Goal: Task Accomplishment & Management: Use online tool/utility

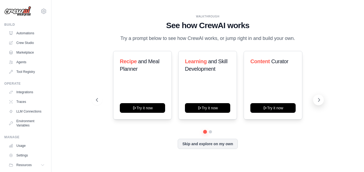
click at [321, 99] on icon at bounding box center [318, 99] width 5 height 5
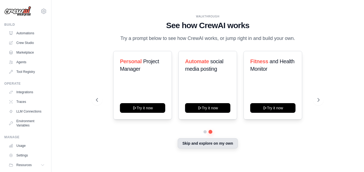
click at [208, 142] on button "Skip and explore on my own" at bounding box center [208, 143] width 60 height 10
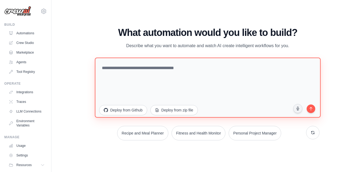
click at [145, 69] on textarea at bounding box center [208, 88] width 226 height 60
click at [145, 69] on textarea "**********" at bounding box center [208, 88] width 226 height 60
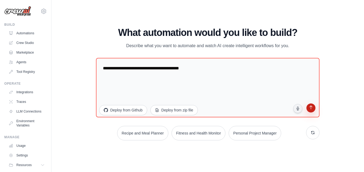
click at [311, 109] on icon "submit" at bounding box center [310, 108] width 3 height 4
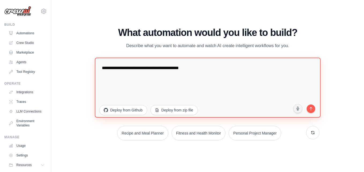
click at [207, 64] on textarea "**********" at bounding box center [208, 88] width 226 height 60
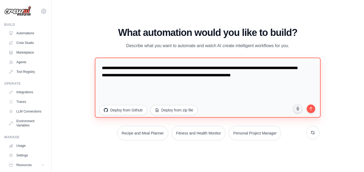
type textarea "**********"
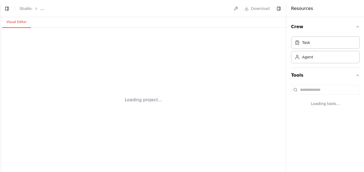
select select "****"
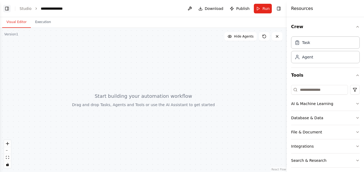
click at [8, 9] on button "Toggle Left Sidebar" at bounding box center [7, 9] width 8 height 8
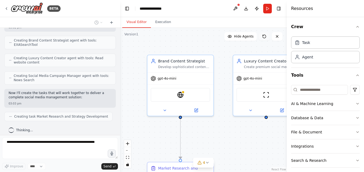
scroll to position [187, 0]
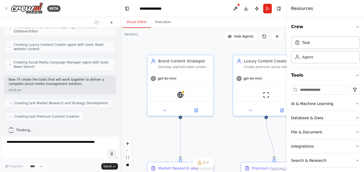
click at [266, 35] on icon at bounding box center [264, 36] width 3 height 3
click at [280, 36] on button at bounding box center [277, 36] width 11 height 9
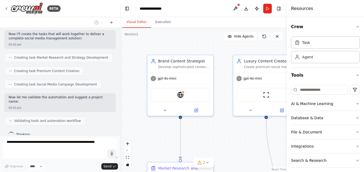
scroll to position [246, 0]
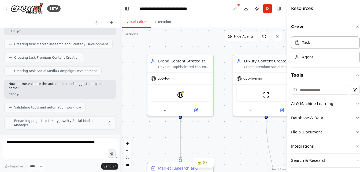
click at [122, 10] on header "**********" at bounding box center [203, 8] width 167 height 17
click at [127, 9] on button "Toggle Left Sidebar" at bounding box center [127, 9] width 8 height 8
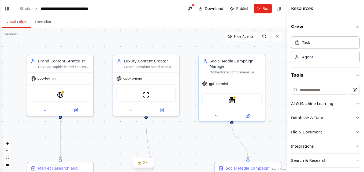
click at [190, 138] on div ".deletable-edge-delete-btn { width: 20px; height: 20px; border: 0px solid #ffff…" at bounding box center [143, 100] width 287 height 144
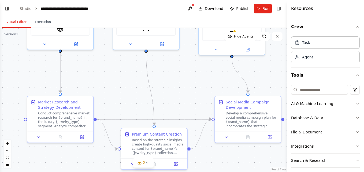
drag, startPoint x: 190, startPoint y: 138, endPoint x: 190, endPoint y: 71, distance: 66.5
click at [190, 71] on div ".deletable-edge-delete-btn { width: 20px; height: 20px; border: 0px solid #ffff…" at bounding box center [143, 100] width 287 height 144
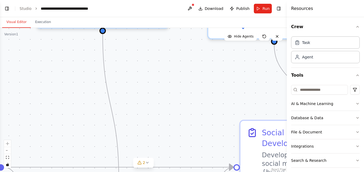
click at [190, 71] on div ".deletable-edge-delete-btn { width: 20px; height: 20px; border: 0px solid #ffff…" at bounding box center [143, 100] width 287 height 144
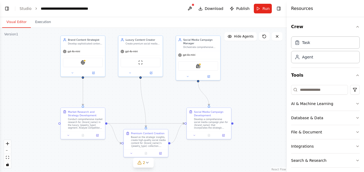
drag, startPoint x: 190, startPoint y: 71, endPoint x: 170, endPoint y: 91, distance: 28.3
click at [170, 91] on div ".deletable-edge-delete-btn { width: 20px; height: 20px; border: 0px solid #ffff…" at bounding box center [143, 100] width 287 height 144
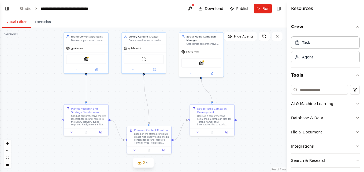
drag, startPoint x: 170, startPoint y: 91, endPoint x: 173, endPoint y: 88, distance: 4.6
click at [173, 88] on div ".deletable-edge-delete-btn { width: 20px; height: 20px; border: 0px solid #ffff…" at bounding box center [143, 100] width 287 height 144
click at [6, 8] on button "Toggle Left Sidebar" at bounding box center [7, 9] width 8 height 8
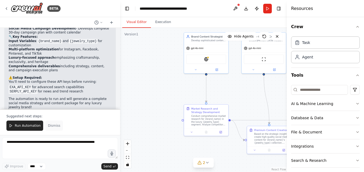
click at [50, 125] on span "Dismiss" at bounding box center [54, 126] width 12 height 4
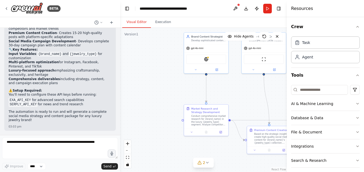
scroll to position [386, 0]
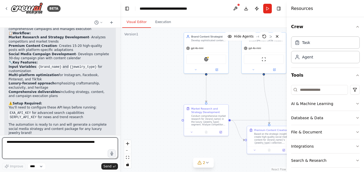
click at [38, 149] on textarea at bounding box center [60, 148] width 116 height 21
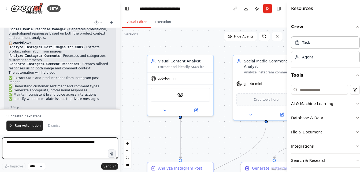
scroll to position [467, 0]
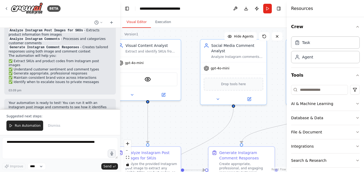
drag, startPoint x: 192, startPoint y: 138, endPoint x: 153, endPoint y: 113, distance: 46.6
click at [153, 113] on div ".deletable-edge-delete-btn { width: 20px; height: 20px; border: 0px solid #ffff…" at bounding box center [203, 100] width 167 height 144
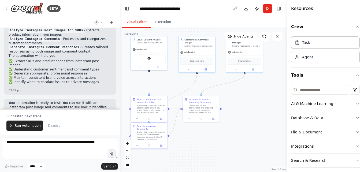
drag, startPoint x: 153, startPoint y: 113, endPoint x: 156, endPoint y: 82, distance: 30.4
click at [156, 82] on div ".deletable-edge-delete-btn { width: 20px; height: 20px; border: 0px solid #ffff…" at bounding box center [203, 100] width 167 height 144
click at [125, 11] on button "Toggle Left Sidebar" at bounding box center [127, 9] width 8 height 8
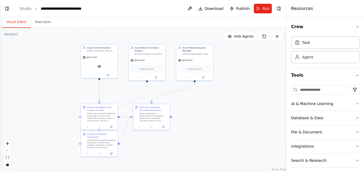
drag, startPoint x: 154, startPoint y: 71, endPoint x: 226, endPoint y: 79, distance: 72.8
click at [226, 79] on div ".deletable-edge-delete-btn { width: 20px; height: 20px; border: 0px solid #ffff…" at bounding box center [143, 100] width 287 height 144
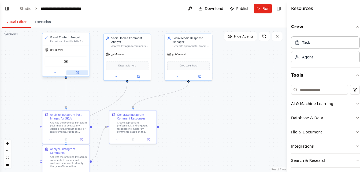
click at [76, 71] on icon at bounding box center [77, 72] width 3 height 3
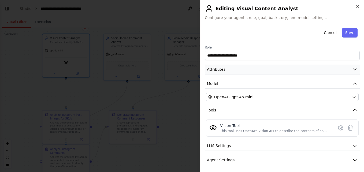
click at [295, 66] on button "Attributes" at bounding box center [282, 70] width 155 height 10
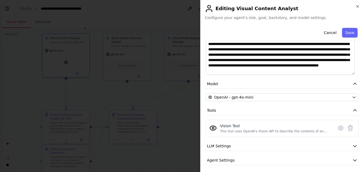
scroll to position [101, 0]
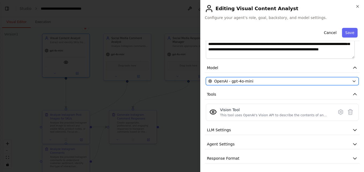
click at [310, 80] on div "OpenAI - gpt-4o-mini" at bounding box center [279, 81] width 142 height 5
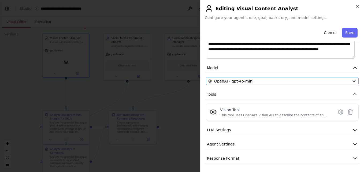
scroll to position [0, 0]
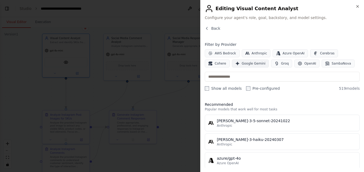
click at [232, 66] on button "Google Gemini" at bounding box center [250, 64] width 37 height 8
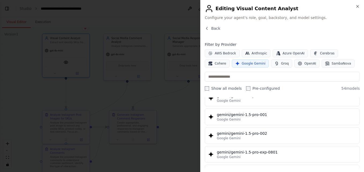
scroll to position [163, 0]
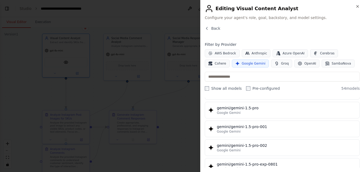
click at [261, 109] on div "gemini/gemini-1.5-pro" at bounding box center [286, 107] width 139 height 5
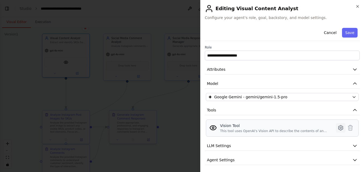
click at [338, 126] on icon at bounding box center [341, 128] width 6 height 6
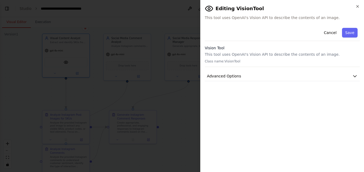
click at [269, 56] on p "This tool uses OpenAI's Vision API to describe the contents of an image." at bounding box center [282, 54] width 155 height 5
click at [257, 73] on button "Advanced Options" at bounding box center [282, 76] width 155 height 10
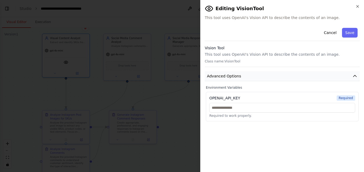
click at [257, 73] on button "Advanced Options" at bounding box center [282, 76] width 155 height 10
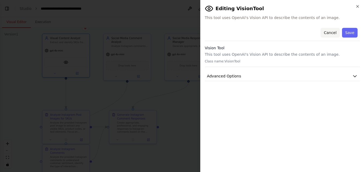
click at [326, 29] on button "Cancel" at bounding box center [330, 33] width 19 height 10
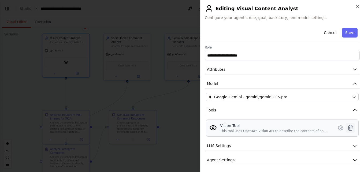
click at [347, 130] on icon at bounding box center [350, 128] width 6 height 6
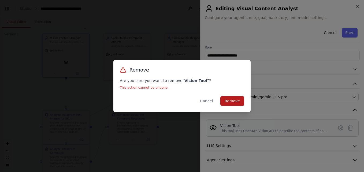
click at [229, 98] on button "Remove" at bounding box center [232, 101] width 24 height 10
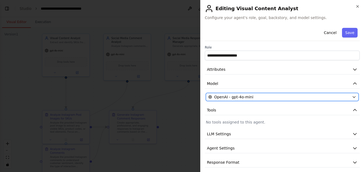
click at [229, 98] on span "OpenAI - gpt-4o-mini" at bounding box center [233, 96] width 39 height 5
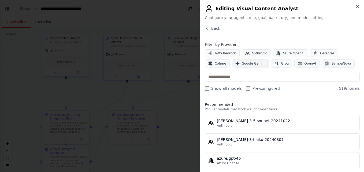
click at [242, 65] on span "Google Gemini" at bounding box center [254, 63] width 24 height 4
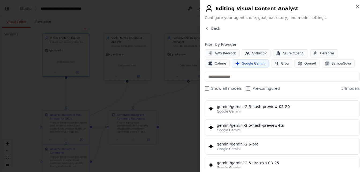
scroll to position [563, 0]
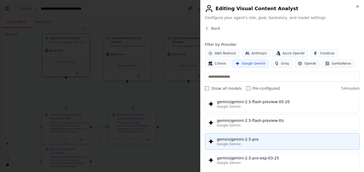
click at [257, 134] on button "gemini/gemini-2.5-pro Google Gemini" at bounding box center [282, 141] width 155 height 17
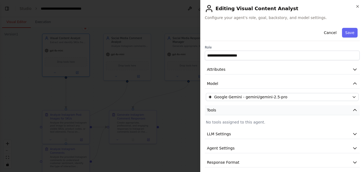
scroll to position [4, 0]
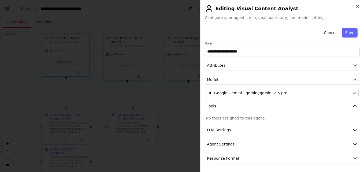
click at [245, 135] on div "**********" at bounding box center [282, 93] width 155 height 142
click at [346, 29] on button "Save" at bounding box center [350, 33] width 16 height 10
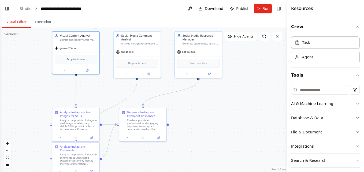
drag, startPoint x: 239, startPoint y: 95, endPoint x: 249, endPoint y: 95, distance: 10.0
click at [249, 95] on div ".deletable-edge-delete-btn { width: 20px; height: 20px; border: 0px solid #ffff…" at bounding box center [143, 100] width 287 height 144
click at [145, 57] on div "gpt-4o-mini" at bounding box center [137, 53] width 47 height 8
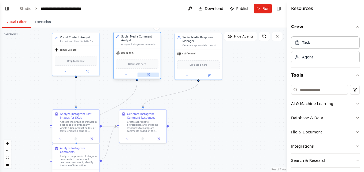
click at [149, 75] on icon at bounding box center [149, 75] width 2 height 2
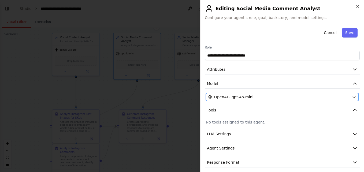
click at [242, 98] on span "OpenAI - gpt-4o-mini" at bounding box center [233, 96] width 39 height 5
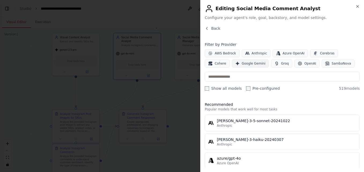
click at [232, 66] on button "Google Gemini" at bounding box center [250, 64] width 37 height 8
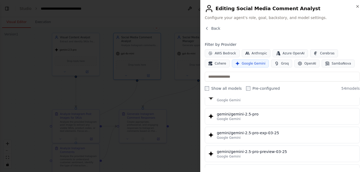
scroll to position [588, 0]
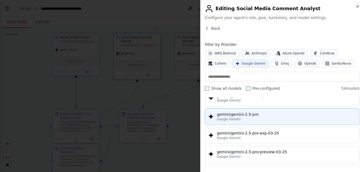
click at [248, 113] on div "gemini/gemini-2.5-pro" at bounding box center [286, 114] width 139 height 5
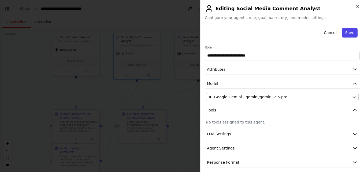
click at [343, 34] on button "Save" at bounding box center [350, 33] width 16 height 10
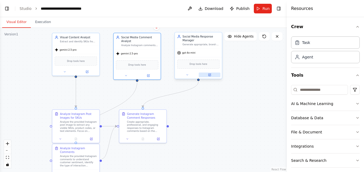
click at [210, 74] on icon at bounding box center [210, 75] width 2 height 2
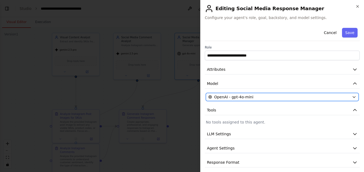
click at [241, 95] on span "OpenAI - gpt-4o-mini" at bounding box center [233, 96] width 39 height 5
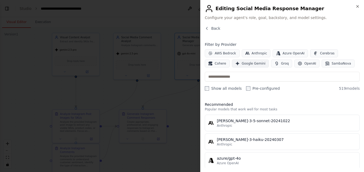
click at [232, 66] on button "Google Gemini" at bounding box center [250, 64] width 37 height 8
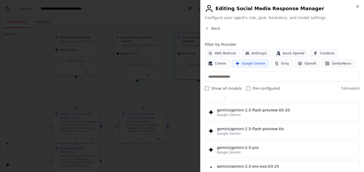
scroll to position [556, 0]
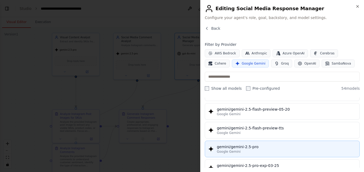
click at [254, 147] on div "gemini/gemini-2.5-pro" at bounding box center [286, 146] width 139 height 5
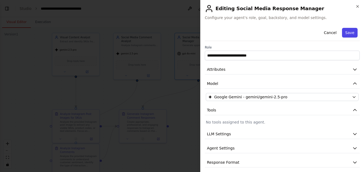
click at [351, 32] on button "Save" at bounding box center [350, 33] width 16 height 10
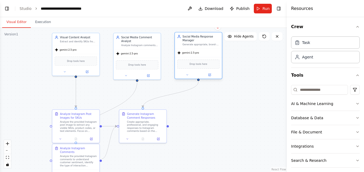
click at [212, 78] on div at bounding box center [198, 75] width 47 height 8
click at [208, 75] on button at bounding box center [210, 75] width 22 height 5
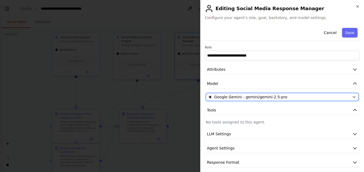
click at [297, 97] on div "Google Gemini - gemini/gemini-2.5-pro" at bounding box center [279, 96] width 142 height 5
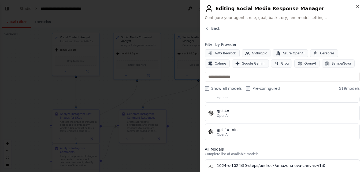
scroll to position [104, 0]
click at [232, 66] on button "Google Gemini" at bounding box center [250, 64] width 37 height 8
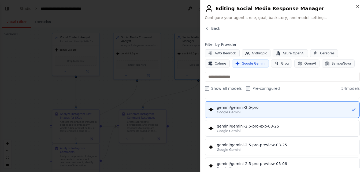
scroll to position [595, 0]
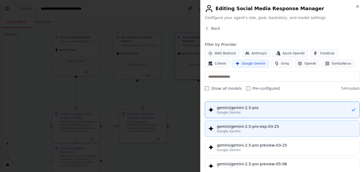
click at [275, 128] on div "gemini/gemini-2.5-pro-exp-03-25" at bounding box center [286, 126] width 139 height 5
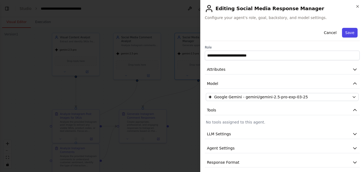
click at [345, 34] on button "Save" at bounding box center [350, 33] width 16 height 10
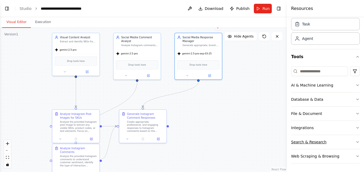
scroll to position [18, 0]
click at [346, 111] on button "File & Document" at bounding box center [325, 114] width 69 height 14
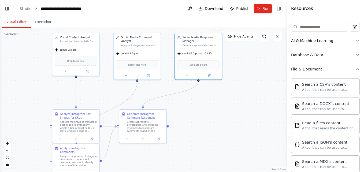
scroll to position [59, 0]
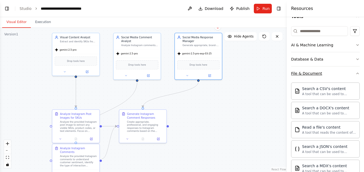
click at [356, 72] on icon "button" at bounding box center [358, 73] width 4 height 4
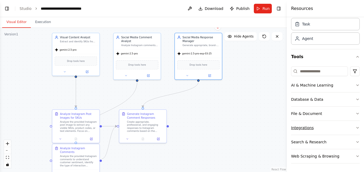
click at [352, 123] on button "Integrations" at bounding box center [325, 128] width 69 height 14
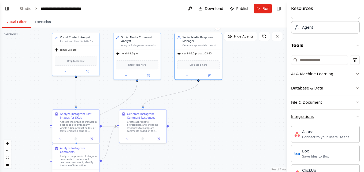
scroll to position [30, 0]
click at [352, 114] on button "Integrations" at bounding box center [325, 116] width 69 height 14
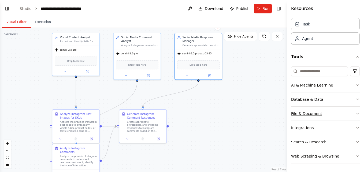
click at [351, 113] on button "File & Document" at bounding box center [325, 114] width 69 height 14
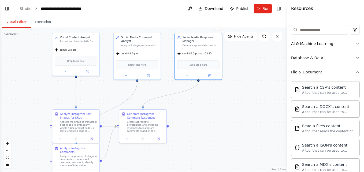
scroll to position [60, 0]
click at [340, 62] on button "Database & Data" at bounding box center [325, 58] width 69 height 14
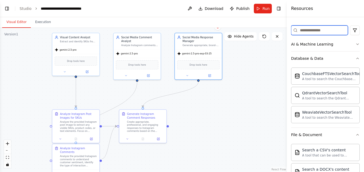
click at [308, 27] on input at bounding box center [319, 30] width 57 height 10
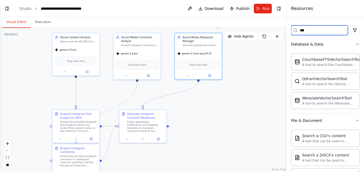
scroll to position [0, 0]
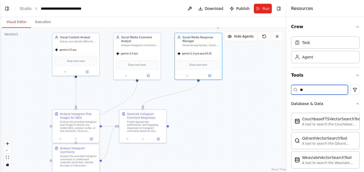
type input "*"
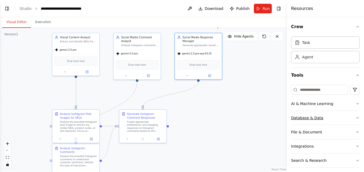
click at [329, 123] on button "Database & Data" at bounding box center [325, 118] width 69 height 14
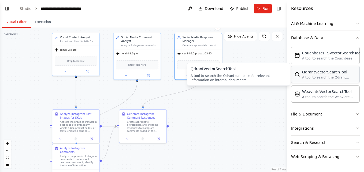
scroll to position [81, 0]
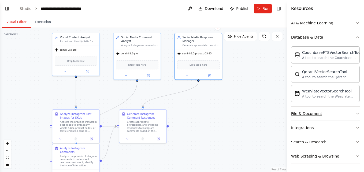
click at [344, 112] on button "File & Document" at bounding box center [325, 114] width 69 height 14
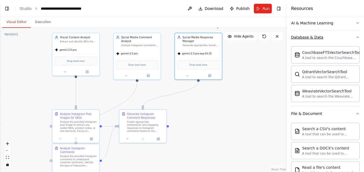
click at [356, 35] on icon "button" at bounding box center [358, 37] width 4 height 4
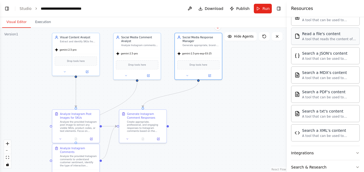
scroll to position [153, 0]
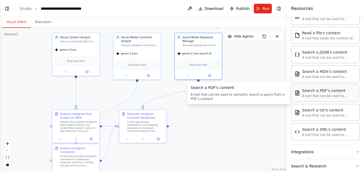
click at [317, 98] on div "A tool that can be used to semantic search a query from a PDF's content." at bounding box center [329, 96] width 54 height 4
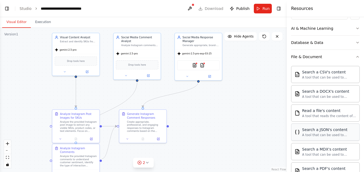
scroll to position [75, 0]
click at [354, 55] on button "File & Document" at bounding box center [325, 57] width 69 height 14
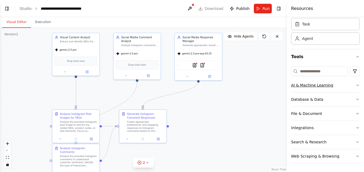
click at [335, 84] on button "AI & Machine Learning" at bounding box center [325, 85] width 69 height 14
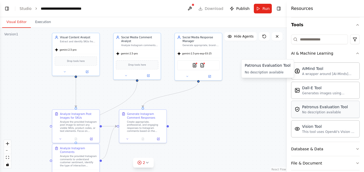
scroll to position [100, 0]
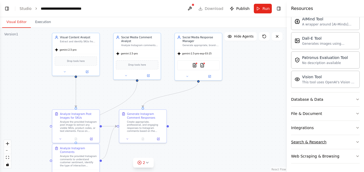
click at [356, 142] on icon "button" at bounding box center [358, 142] width 4 height 4
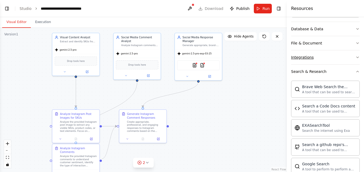
scroll to position [170, 0]
click at [351, 74] on button "Search & Research" at bounding box center [325, 72] width 69 height 14
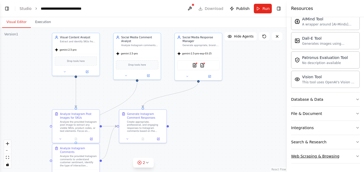
click at [326, 152] on button "Web Scraping & Browsing" at bounding box center [325, 156] width 69 height 14
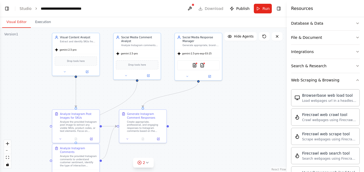
scroll to position [176, 0]
click at [356, 80] on icon "button" at bounding box center [358, 80] width 4 height 4
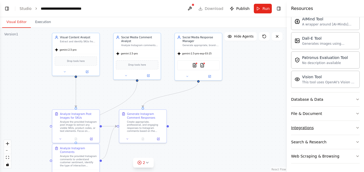
click at [356, 126] on icon "button" at bounding box center [358, 128] width 4 height 4
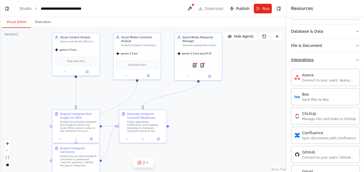
scroll to position [168, 0]
click at [356, 60] on icon "button" at bounding box center [358, 60] width 4 height 4
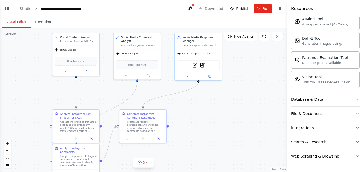
click at [356, 113] on icon "button" at bounding box center [358, 114] width 4 height 4
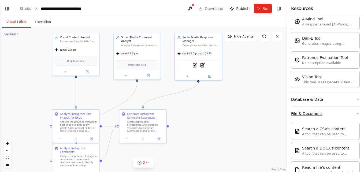
click at [353, 110] on button "File & Document" at bounding box center [325, 114] width 69 height 14
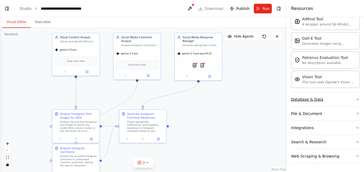
click at [356, 101] on icon "button" at bounding box center [358, 99] width 4 height 4
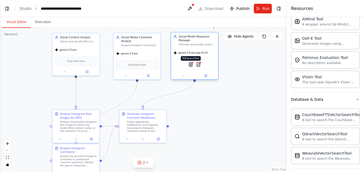
drag, startPoint x: 195, startPoint y: 64, endPoint x: 192, endPoint y: 64, distance: 2.7
click at [192, 64] on img at bounding box center [190, 64] width 5 height 5
click at [205, 76] on icon at bounding box center [206, 76] width 2 height 2
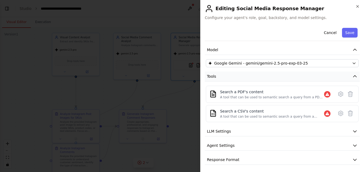
scroll to position [35, 0]
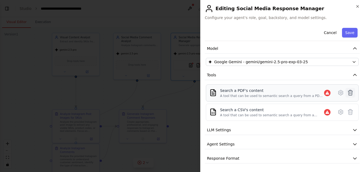
click at [347, 90] on icon at bounding box center [350, 93] width 6 height 6
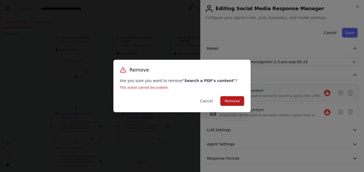
click at [230, 98] on button "Remove" at bounding box center [232, 101] width 24 height 10
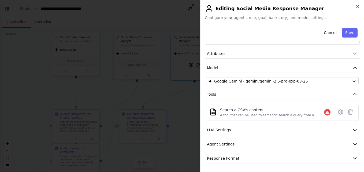
scroll to position [16, 0]
click at [345, 34] on button "Save" at bounding box center [350, 33] width 16 height 10
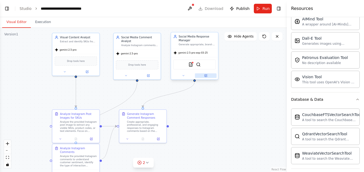
click at [205, 76] on icon at bounding box center [206, 76] width 2 height 2
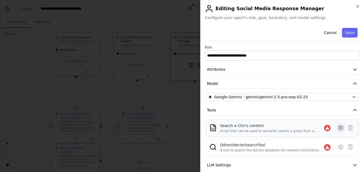
click at [338, 128] on icon at bounding box center [341, 128] width 6 height 6
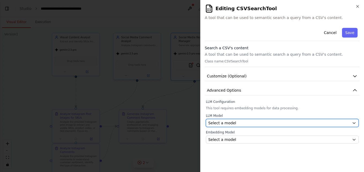
click at [245, 124] on div "Select a model" at bounding box center [279, 122] width 142 height 5
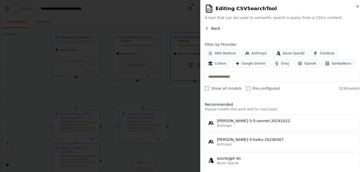
click at [210, 28] on button "Back" at bounding box center [213, 28] width 16 height 5
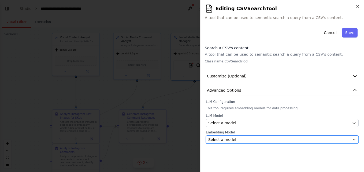
click at [231, 138] on span "Select a model" at bounding box center [222, 139] width 28 height 5
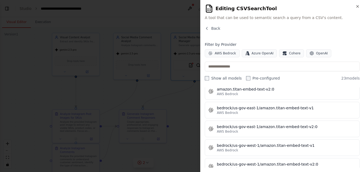
scroll to position [0, 0]
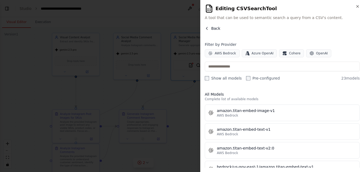
click at [213, 26] on span "Back" at bounding box center [215, 28] width 9 height 5
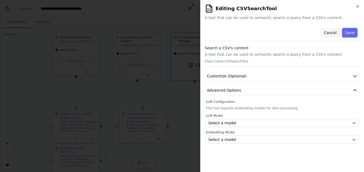
click at [332, 34] on button "Cancel" at bounding box center [330, 33] width 19 height 10
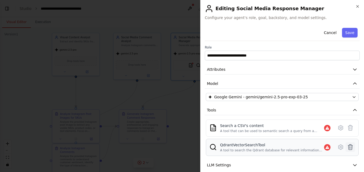
click at [348, 147] on icon at bounding box center [350, 147] width 5 height 5
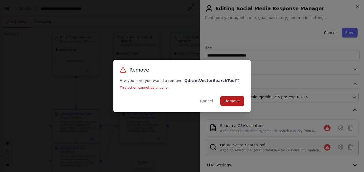
click at [238, 103] on button "Remove" at bounding box center [232, 101] width 24 height 10
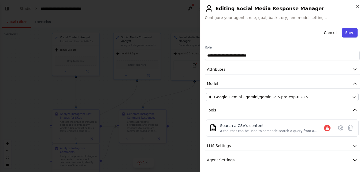
click at [348, 31] on button "Save" at bounding box center [350, 33] width 16 height 10
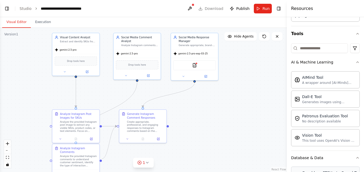
scroll to position [162, 0]
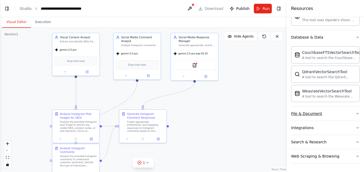
click at [345, 110] on button "File & Document" at bounding box center [325, 114] width 69 height 14
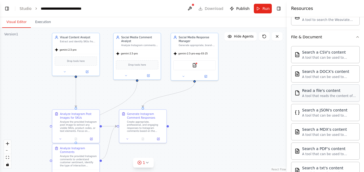
scroll to position [239, 0]
click at [356, 36] on icon "button" at bounding box center [358, 37] width 4 height 4
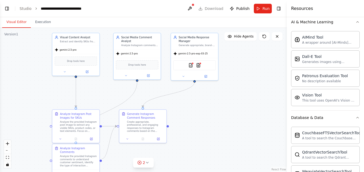
scroll to position [82, 0]
click at [207, 75] on icon at bounding box center [206, 75] width 2 height 2
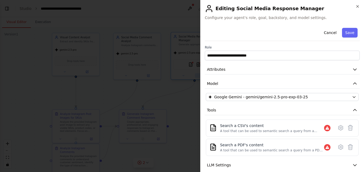
scroll to position [35, 0]
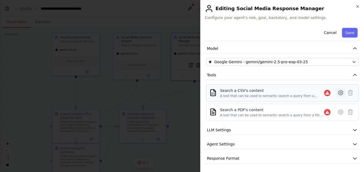
click at [338, 91] on icon at bounding box center [340, 92] width 5 height 5
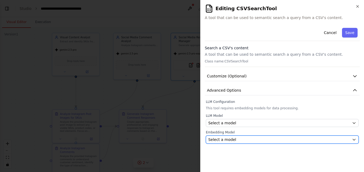
click at [231, 142] on button "Select a model" at bounding box center [282, 140] width 153 height 8
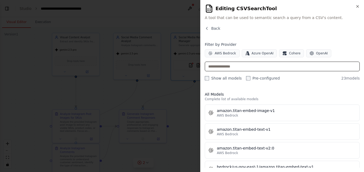
click at [236, 64] on input "text" at bounding box center [282, 67] width 155 height 10
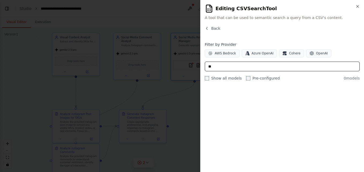
type input "*"
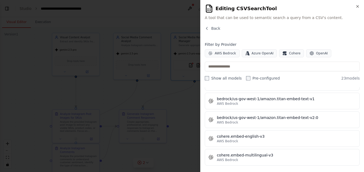
scroll to position [106, 0]
click at [250, 136] on div "cohere.embed-english-v3" at bounding box center [286, 136] width 139 height 5
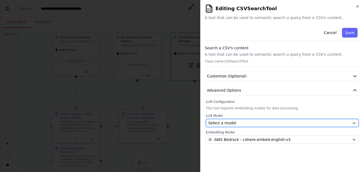
click at [259, 123] on div "Select a model" at bounding box center [279, 122] width 142 height 5
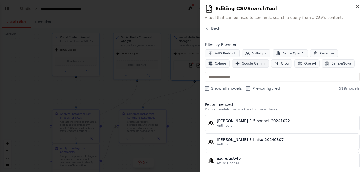
click at [242, 62] on span "Google Gemini" at bounding box center [254, 63] width 24 height 4
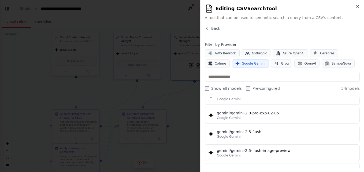
scroll to position [440, 0]
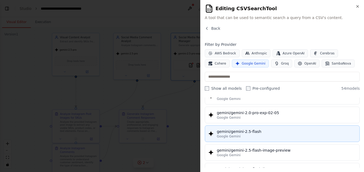
click at [250, 134] on div "gemini/gemini-2.5-flash" at bounding box center [286, 131] width 139 height 5
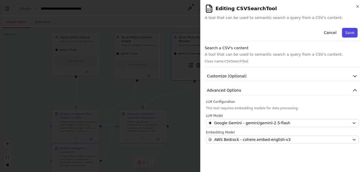
click at [354, 34] on button "Save" at bounding box center [350, 33] width 16 height 10
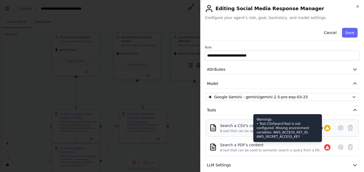
click at [326, 127] on icon at bounding box center [327, 128] width 3 height 3
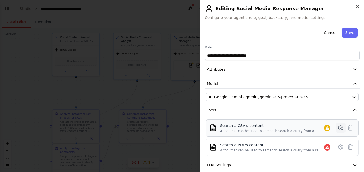
click at [338, 127] on icon at bounding box center [341, 128] width 6 height 6
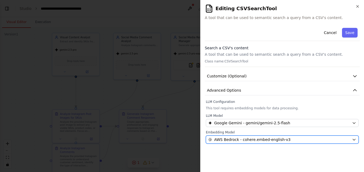
click at [257, 137] on span "AWS Bedrock - cohere.embed-english-v3" at bounding box center [252, 139] width 76 height 5
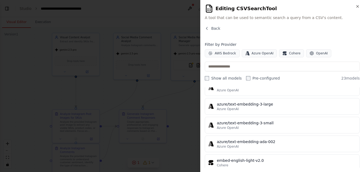
scroll to position [194, 0]
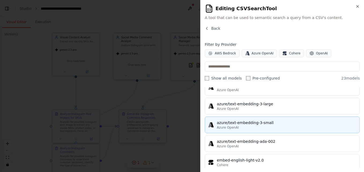
click at [251, 126] on div "Azure OpenAI" at bounding box center [286, 127] width 139 height 4
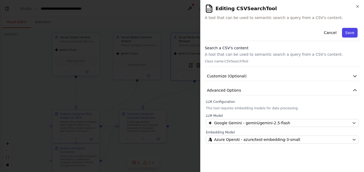
click at [349, 28] on button "Save" at bounding box center [350, 33] width 16 height 10
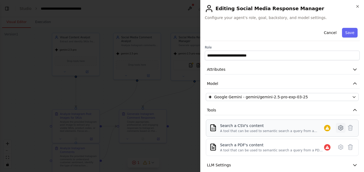
click at [338, 128] on icon at bounding box center [341, 128] width 6 height 6
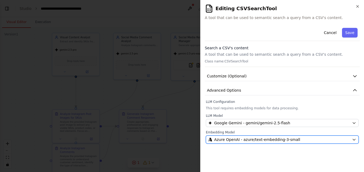
click at [290, 138] on span "Azure OpenAI - azure/text-embedding-3-small" at bounding box center [257, 139] width 86 height 5
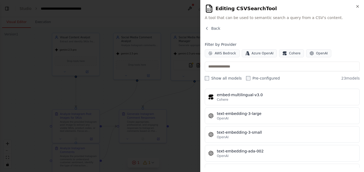
scroll to position [371, 0]
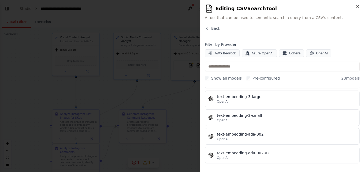
click at [241, 115] on div "text-embedding-3-small" at bounding box center [286, 115] width 139 height 5
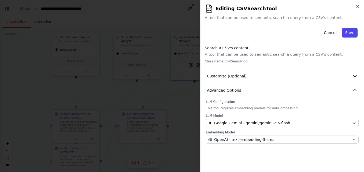
click at [347, 30] on button "Save" at bounding box center [350, 33] width 16 height 10
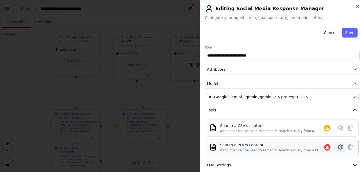
click at [338, 146] on icon at bounding box center [341, 147] width 6 height 6
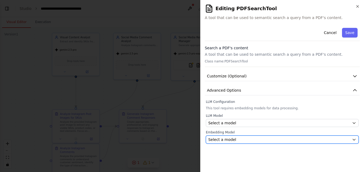
click at [262, 142] on button "Select a model" at bounding box center [282, 140] width 153 height 8
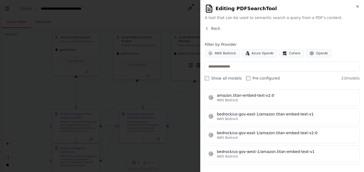
scroll to position [0, 0]
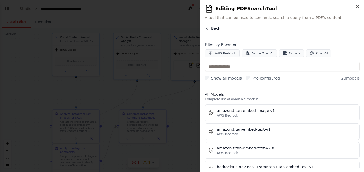
click at [212, 27] on span "Back" at bounding box center [215, 28] width 9 height 5
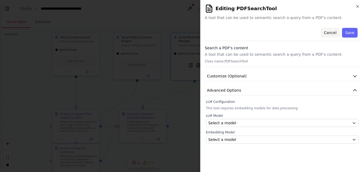
click at [328, 35] on button "Cancel" at bounding box center [330, 33] width 19 height 10
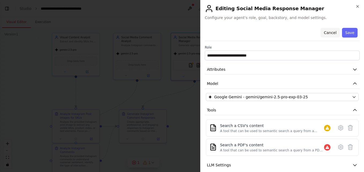
click at [331, 32] on button "Cancel" at bounding box center [330, 33] width 19 height 10
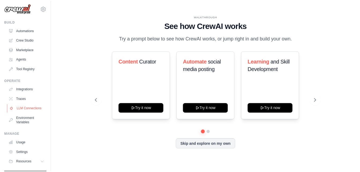
scroll to position [3, 0]
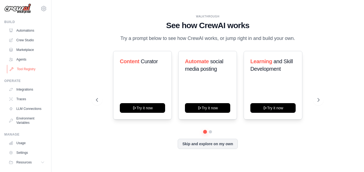
click at [29, 71] on link "Tool Registry" at bounding box center [27, 69] width 40 height 9
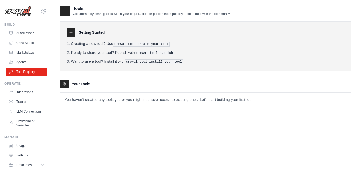
click at [194, 96] on p "You haven't created any tools yet, or you might not have access to existing one…" at bounding box center [205, 100] width 291 height 14
click at [66, 10] on icon at bounding box center [64, 10] width 5 height 5
click at [21, 65] on link "Agents" at bounding box center [27, 62] width 40 height 9
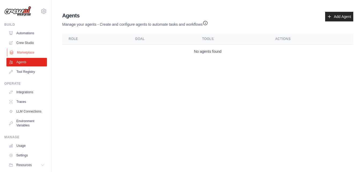
click at [23, 50] on link "Marketplace" at bounding box center [27, 52] width 40 height 9
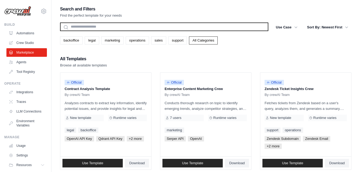
click at [101, 30] on input "text" at bounding box center [164, 27] width 208 height 9
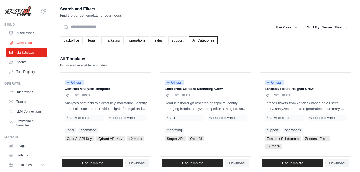
click at [26, 43] on link "Crew Studio" at bounding box center [27, 43] width 40 height 9
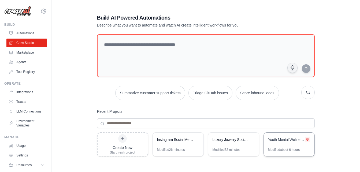
click at [307, 140] on icon at bounding box center [307, 139] width 3 height 3
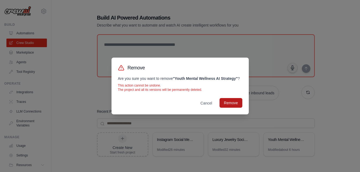
click at [228, 103] on button "Remove" at bounding box center [231, 103] width 23 height 10
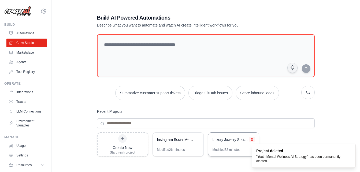
click at [252, 137] on button at bounding box center [251, 139] width 5 height 5
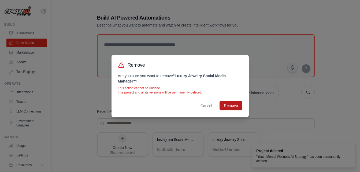
click at [228, 107] on button "Remove" at bounding box center [231, 106] width 23 height 10
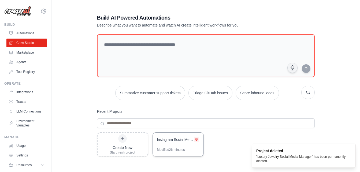
click at [198, 138] on button at bounding box center [196, 139] width 5 height 5
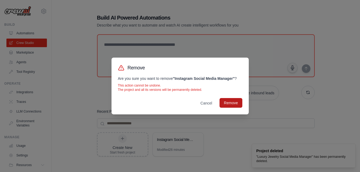
click at [226, 100] on button "Remove" at bounding box center [231, 103] width 23 height 10
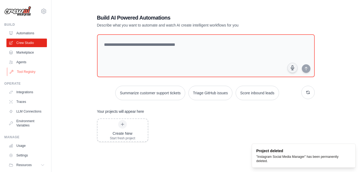
click at [25, 69] on link "Tool Registry" at bounding box center [27, 72] width 40 height 9
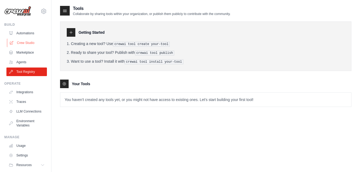
click at [24, 42] on link "Crew Studio" at bounding box center [27, 43] width 40 height 9
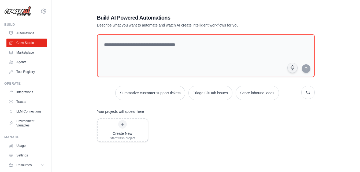
scroll to position [20, 0]
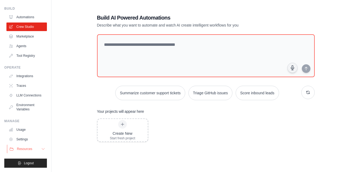
click at [34, 150] on button "Resources" at bounding box center [27, 149] width 40 height 9
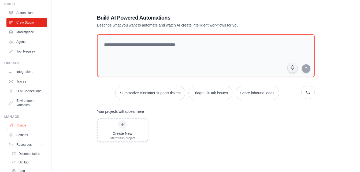
scroll to position [55, 0]
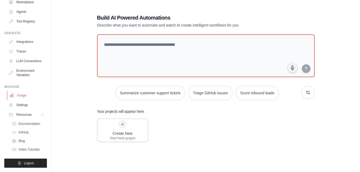
click at [21, 98] on link "Usage" at bounding box center [27, 95] width 40 height 9
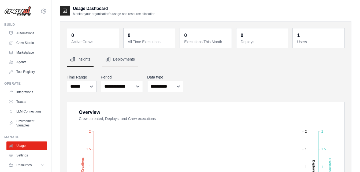
click at [115, 57] on button "Deployments" at bounding box center [120, 59] width 36 height 14
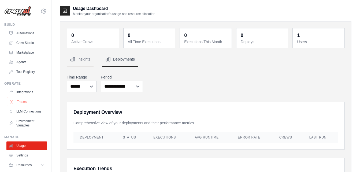
click at [15, 101] on link "Traces" at bounding box center [27, 102] width 40 height 9
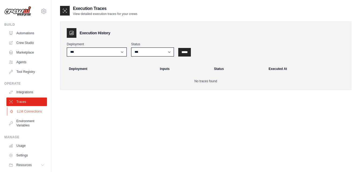
drag, startPoint x: 25, startPoint y: 87, endPoint x: 22, endPoint y: 113, distance: 25.5
click at [22, 113] on div "Operate Integrations Traces LLM Connections Environment Variables" at bounding box center [25, 106] width 43 height 48
click at [22, 113] on link "LLM Connections" at bounding box center [27, 111] width 40 height 9
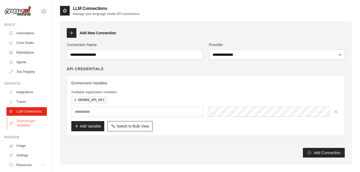
click at [21, 129] on link "Environment Variables" at bounding box center [27, 123] width 40 height 13
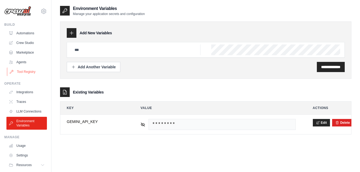
click at [24, 72] on link "Tool Registry" at bounding box center [27, 72] width 40 height 9
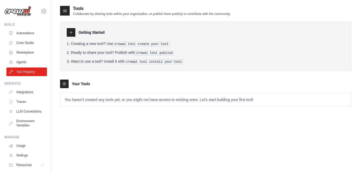
click at [131, 60] on pre "crewai tool install your-tool" at bounding box center [154, 62] width 59 height 5
click at [26, 42] on link "Crew Studio" at bounding box center [27, 43] width 40 height 9
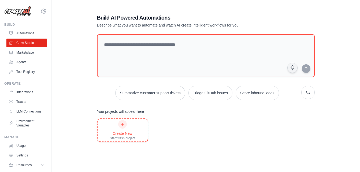
click at [127, 125] on div "Create New Start fresh project" at bounding box center [122, 130] width 25 height 20
click at [27, 71] on link "Tool Registry" at bounding box center [27, 72] width 40 height 9
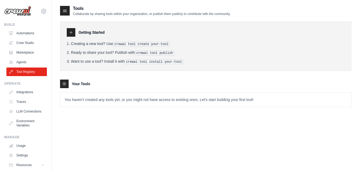
click at [72, 34] on icon at bounding box center [71, 32] width 4 height 4
click at [67, 11] on icon at bounding box center [64, 10] width 5 height 5
drag, startPoint x: 67, startPoint y: 11, endPoint x: 69, endPoint y: 33, distance: 22.6
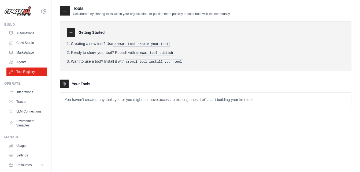
click at [69, 33] on icon at bounding box center [71, 32] width 4 height 4
drag, startPoint x: 142, startPoint y: 66, endPoint x: 103, endPoint y: 64, distance: 39.2
click at [103, 64] on div "Getting Started Creating a new tool? Use crewai tool create your-tool Ready to …" at bounding box center [205, 46] width 291 height 50
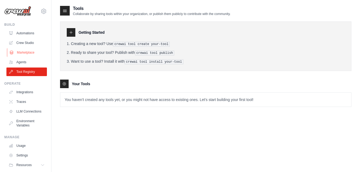
click at [16, 54] on link "Marketplace" at bounding box center [27, 52] width 40 height 9
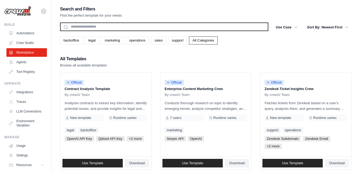
click at [142, 24] on input "text" at bounding box center [164, 27] width 208 height 9
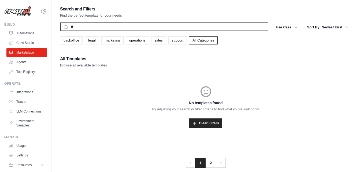
type input "*"
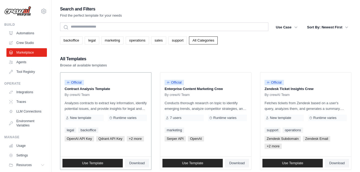
click at [88, 130] on link "backoffice" at bounding box center [88, 130] width 20 height 5
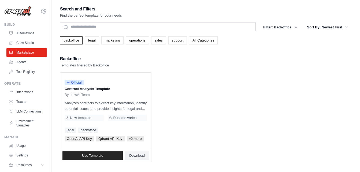
click at [88, 130] on link "backoffice" at bounding box center [88, 130] width 20 height 5
click at [108, 155] on link "Use Template" at bounding box center [92, 155] width 60 height 9
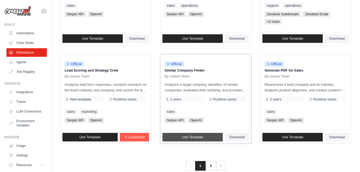
scroll to position [340, 0]
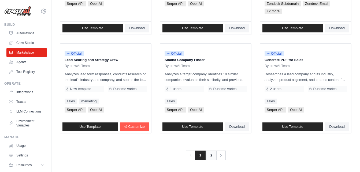
click at [208, 154] on link "2" at bounding box center [211, 156] width 11 height 10
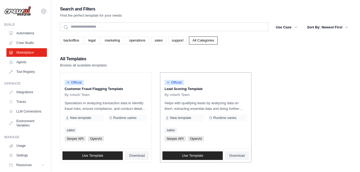
scroll to position [29, 0]
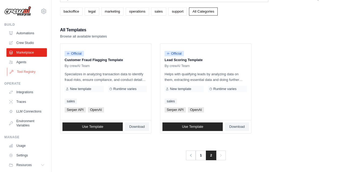
click at [23, 68] on link "Tool Registry" at bounding box center [27, 72] width 40 height 9
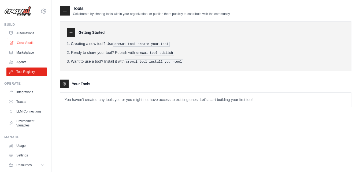
click at [27, 42] on link "Crew Studio" at bounding box center [27, 43] width 40 height 9
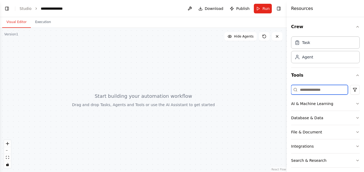
click at [312, 89] on input at bounding box center [319, 90] width 57 height 10
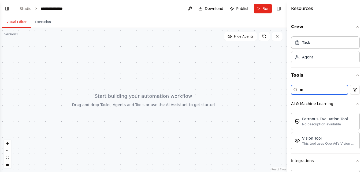
type input "*"
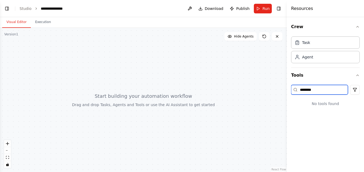
type input "********"
click at [9, 6] on button "Toggle Left Sidebar" at bounding box center [7, 9] width 8 height 8
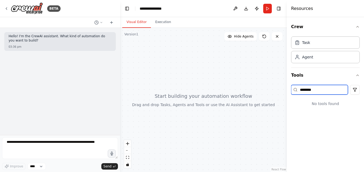
click at [311, 89] on input "********" at bounding box center [319, 90] width 57 height 10
click at [5, 8] on icon at bounding box center [6, 8] width 4 height 4
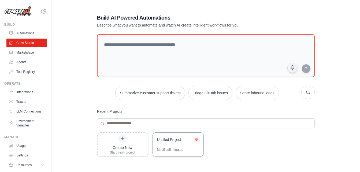
click at [196, 139] on icon at bounding box center [196, 139] width 2 height 2
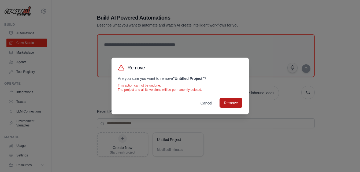
click at [226, 106] on button "Remove" at bounding box center [231, 103] width 23 height 10
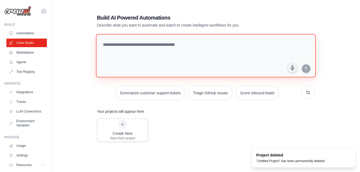
click at [169, 50] on textarea at bounding box center [206, 55] width 220 height 43
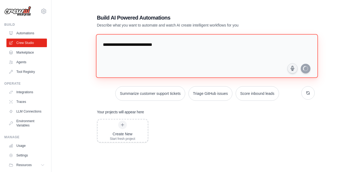
type textarea "**********"
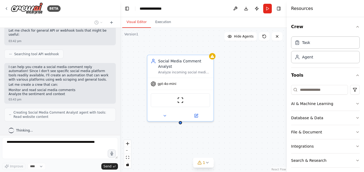
scroll to position [239, 0]
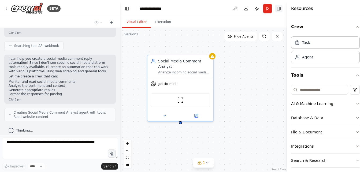
click at [281, 9] on button "Toggle Right Sidebar" at bounding box center [279, 9] width 8 height 8
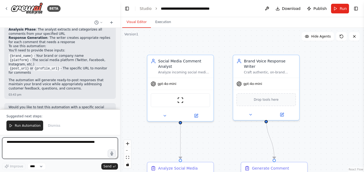
scroll to position [533, 0]
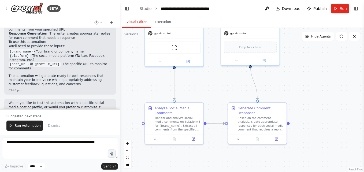
drag, startPoint x: 223, startPoint y: 134, endPoint x: 222, endPoint y: 79, distance: 55.8
click at [222, 79] on div ".deletable-edge-delete-btn { width: 20px; height: 20px; border: 0px solid #ffff…" at bounding box center [242, 100] width 244 height 144
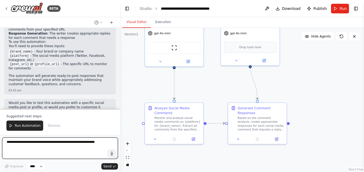
click at [50, 147] on textarea at bounding box center [60, 148] width 116 height 21
click at [66, 141] on textarea "**********" at bounding box center [60, 148] width 116 height 21
type textarea "**********"
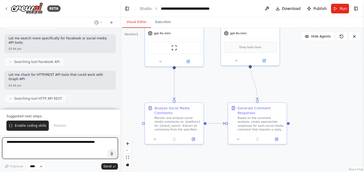
scroll to position [702, 0]
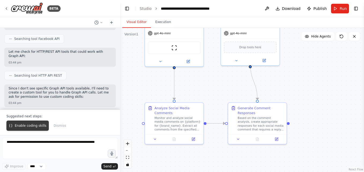
click at [36, 123] on button "Enable coding skills" at bounding box center [27, 126] width 42 height 10
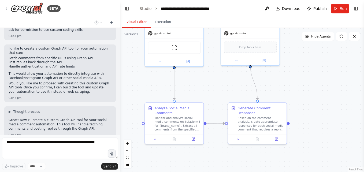
scroll to position [930, 0]
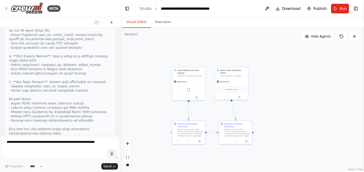
drag, startPoint x: 304, startPoint y: 57, endPoint x: 290, endPoint y: 83, distance: 30.2
click at [290, 83] on div ".deletable-edge-delete-btn { width: 20px; height: 20px; border: 0px solid #ffff…" at bounding box center [242, 100] width 244 height 144
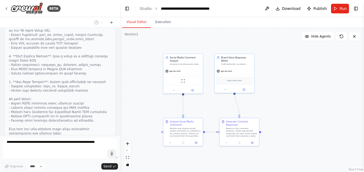
drag, startPoint x: 274, startPoint y: 97, endPoint x: 289, endPoint y: 86, distance: 17.7
click at [289, 86] on div ".deletable-edge-delete-btn { width: 20px; height: 20px; border: 0px solid #ffff…" at bounding box center [242, 100] width 244 height 144
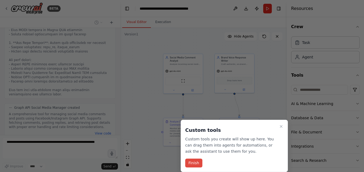
click at [195, 163] on button "Finish" at bounding box center [193, 163] width 17 height 9
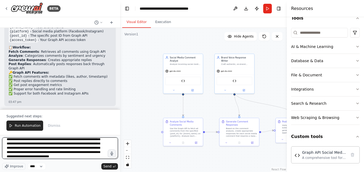
scroll to position [16, 0]
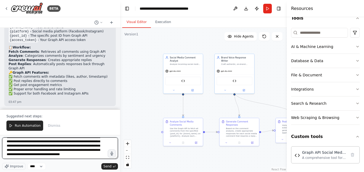
type textarea "**********"
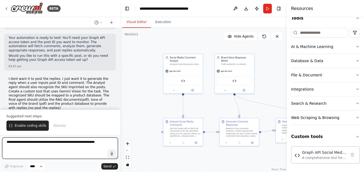
scroll to position [1556, 0]
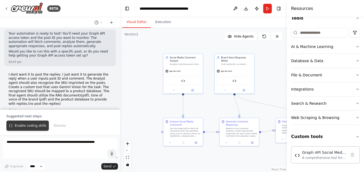
click at [25, 123] on button "Enable coding skills" at bounding box center [27, 126] width 42 height 10
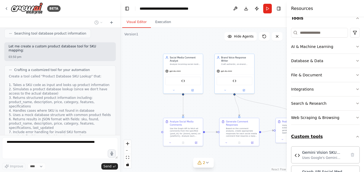
scroll to position [96, 0]
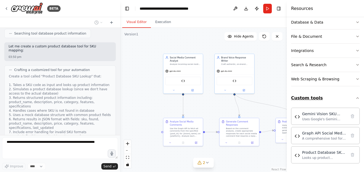
click at [350, 95] on button "Custom tools" at bounding box center [325, 98] width 69 height 15
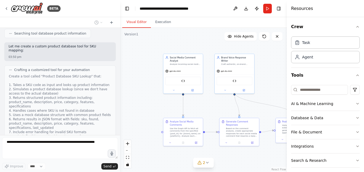
scroll to position [34, 0]
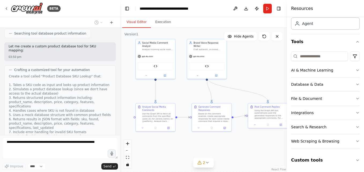
drag, startPoint x: 267, startPoint y: 94, endPoint x: 242, endPoint y: 80, distance: 29.7
click at [242, 80] on div ".deletable-edge-delete-btn { width: 20px; height: 20px; border: 0px solid #ffff…" at bounding box center [203, 100] width 167 height 144
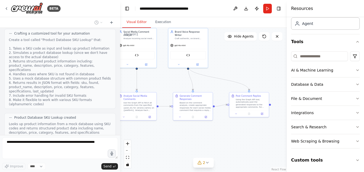
scroll to position [2024, 0]
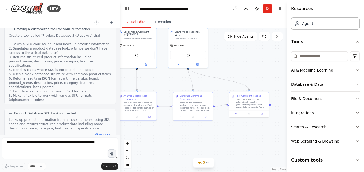
drag, startPoint x: 242, startPoint y: 80, endPoint x: 233, endPoint y: 72, distance: 11.6
click at [233, 72] on div ".deletable-edge-delete-btn { width: 20px; height: 20px; border: 0px solid #ffff…" at bounding box center [203, 100] width 167 height 144
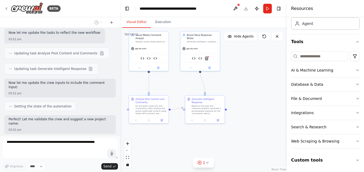
scroll to position [2328, 0]
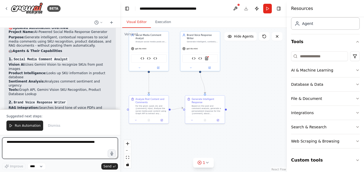
click at [74, 144] on textarea at bounding box center [60, 148] width 116 height 21
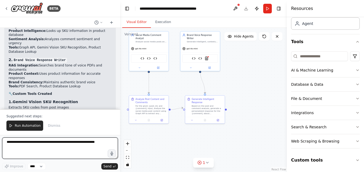
type textarea "*"
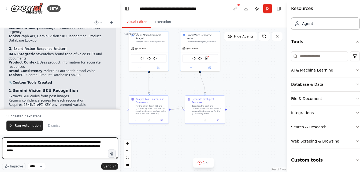
scroll to position [2564, 0]
type textarea "**********"
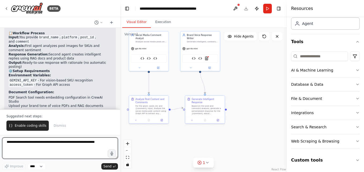
scroll to position [2673, 0]
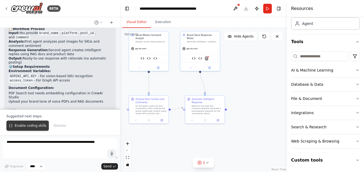
click at [27, 126] on span "Enable coding skills" at bounding box center [31, 126] width 32 height 4
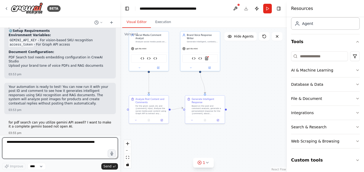
scroll to position [2714, 0]
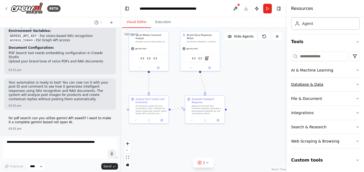
click at [351, 86] on button "Database & Data" at bounding box center [325, 84] width 69 height 14
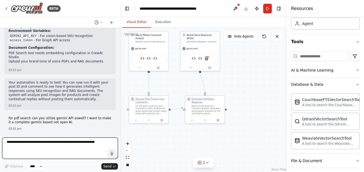
click at [42, 141] on textarea at bounding box center [60, 148] width 116 height 21
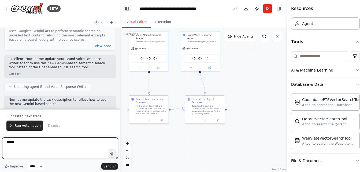
scroll to position [3281, 0]
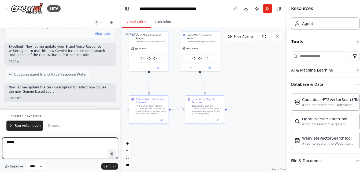
click at [51, 143] on textarea "*****" at bounding box center [60, 148] width 116 height 21
type textarea "*"
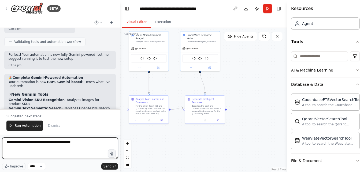
scroll to position [3468, 0]
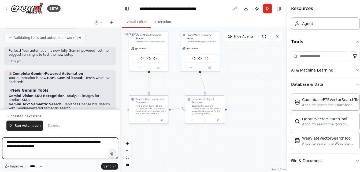
type textarea "**********"
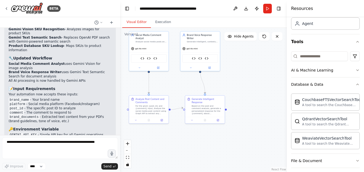
scroll to position [3562, 0]
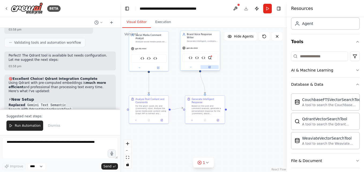
click at [210, 65] on button at bounding box center [210, 67] width 18 height 4
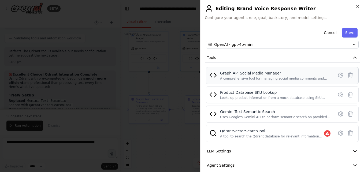
scroll to position [74, 0]
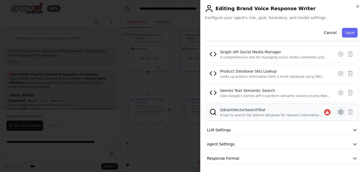
click at [339, 111] on icon at bounding box center [340, 112] width 5 height 5
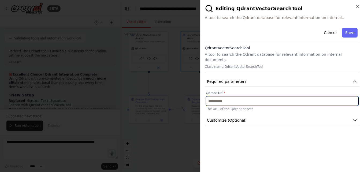
click at [234, 97] on input "text" at bounding box center [282, 101] width 153 height 10
paste input "**********"
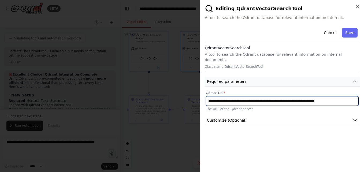
type input "**********"
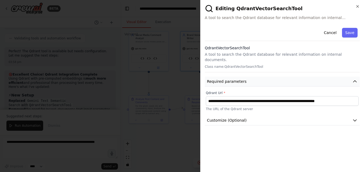
click at [335, 77] on button "Required parameters" at bounding box center [282, 82] width 155 height 10
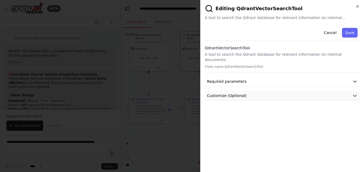
click at [308, 91] on button "Customize (Optional)" at bounding box center [282, 96] width 155 height 10
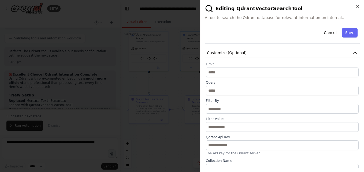
scroll to position [43, 0]
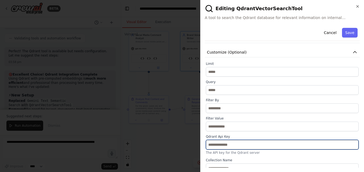
click at [231, 140] on input "text" at bounding box center [282, 145] width 153 height 10
paste input "**********"
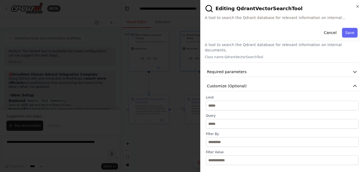
scroll to position [0, 0]
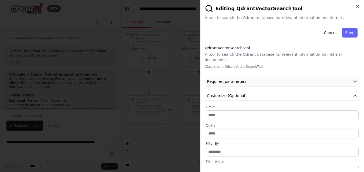
type input "**********"
click at [352, 79] on icon "button" at bounding box center [354, 81] width 5 height 5
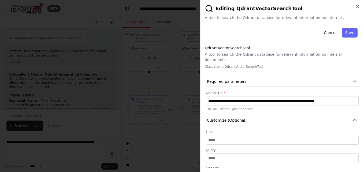
scroll to position [68, 0]
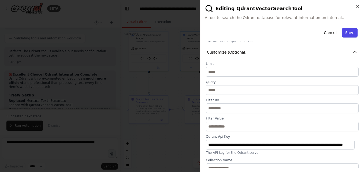
click at [347, 33] on button "Save" at bounding box center [350, 33] width 16 height 10
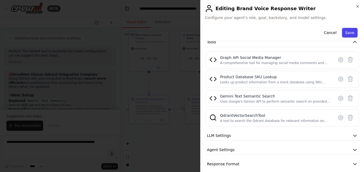
click at [344, 32] on button "Save" at bounding box center [350, 33] width 16 height 10
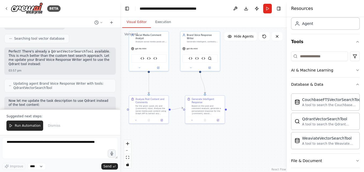
scroll to position [3792, 0]
click at [158, 67] on icon at bounding box center [159, 67] width 2 height 2
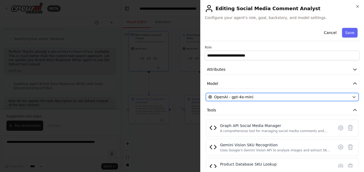
click at [247, 97] on span "OpenAI - gpt-4o-mini" at bounding box center [233, 96] width 39 height 5
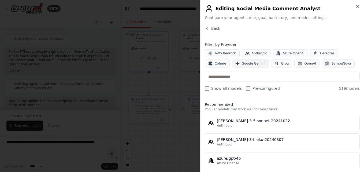
click at [232, 67] on button "Google Gemini" at bounding box center [250, 64] width 37 height 8
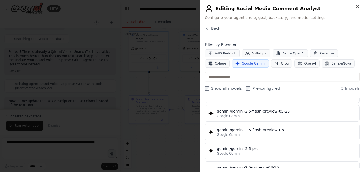
scroll to position [554, 0]
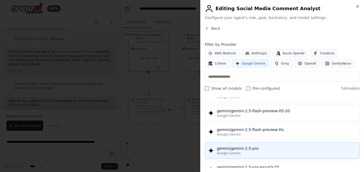
click at [250, 152] on div "Google Gemini" at bounding box center [286, 153] width 139 height 4
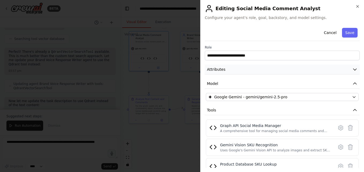
click at [310, 66] on button "Attributes" at bounding box center [282, 70] width 155 height 10
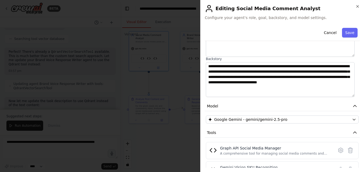
scroll to position [62, 0]
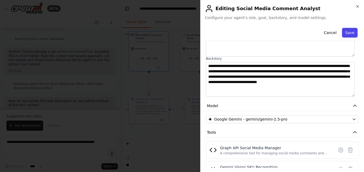
click at [344, 31] on button "Save" at bounding box center [350, 33] width 16 height 10
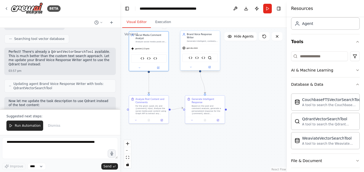
click at [194, 47] on span "gpt-4o-mini" at bounding box center [192, 48] width 11 height 3
click at [210, 66] on icon at bounding box center [210, 67] width 2 height 2
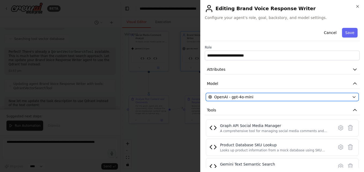
click at [241, 95] on span "OpenAI - gpt-4o-mini" at bounding box center [233, 96] width 39 height 5
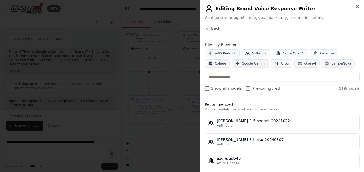
click at [242, 65] on span "Google Gemini" at bounding box center [254, 63] width 24 height 4
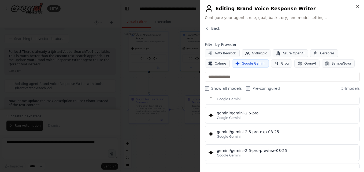
scroll to position [590, 0]
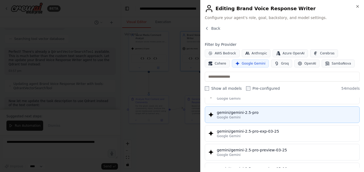
click at [248, 110] on button "gemini/gemini-2.5-pro Google Gemini" at bounding box center [282, 114] width 155 height 17
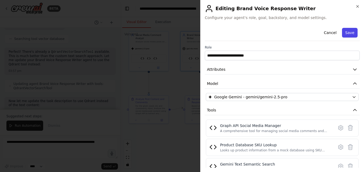
click at [348, 30] on button "Save" at bounding box center [350, 33] width 16 height 10
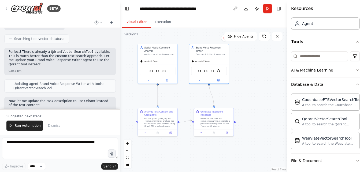
drag, startPoint x: 255, startPoint y: 87, endPoint x: 264, endPoint y: 99, distance: 15.4
click at [264, 99] on div ".deletable-edge-delete-btn { width: 20px; height: 20px; border: 0px solid #ffff…" at bounding box center [203, 100] width 167 height 144
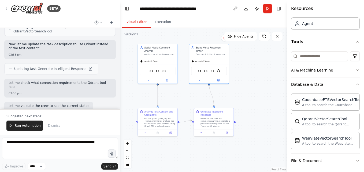
scroll to position [3848, 0]
click at [168, 80] on icon at bounding box center [167, 80] width 2 height 2
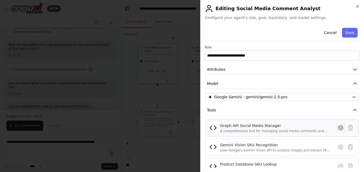
click at [336, 124] on button at bounding box center [341, 128] width 10 height 10
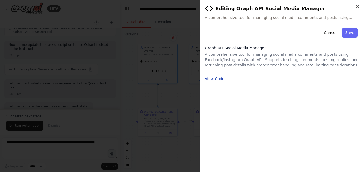
click at [215, 78] on button "View Code" at bounding box center [215, 78] width 20 height 5
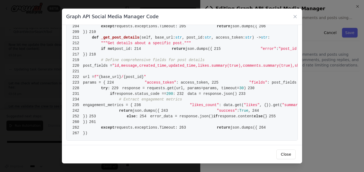
scroll to position [1082, 0]
click at [282, 154] on button "Close" at bounding box center [285, 155] width 19 height 10
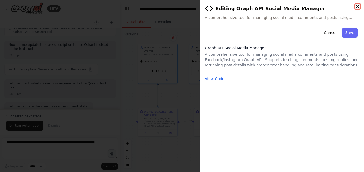
click at [358, 7] on icon "button" at bounding box center [358, 6] width 4 height 4
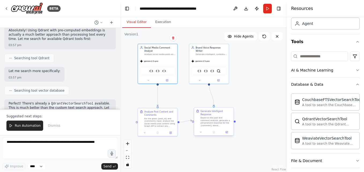
scroll to position [3740, 0]
click at [227, 131] on icon at bounding box center [227, 132] width 2 height 2
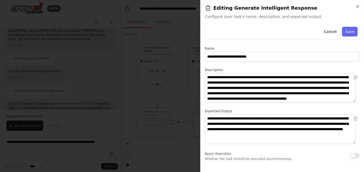
click at [358, 4] on div "**********" at bounding box center [282, 86] width 164 height 172
click at [358, 5] on icon "button" at bounding box center [358, 6] width 4 height 4
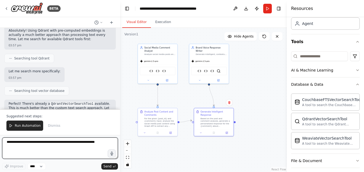
click at [36, 143] on textarea at bounding box center [60, 148] width 116 height 21
type textarea "*"
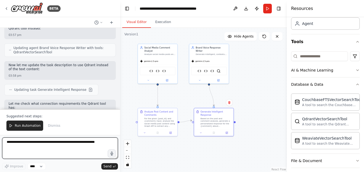
scroll to position [3829, 0]
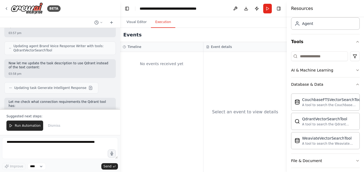
click at [164, 23] on button "Execution" at bounding box center [163, 22] width 24 height 11
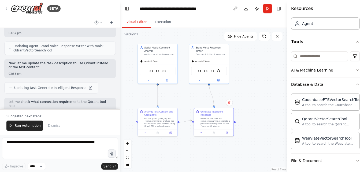
click at [147, 22] on button "Visual Editor" at bounding box center [136, 22] width 29 height 11
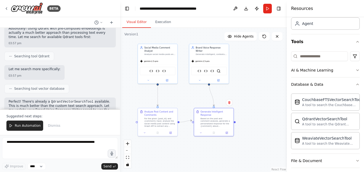
scroll to position [3741, 0]
click at [171, 132] on icon at bounding box center [171, 132] width 2 height 2
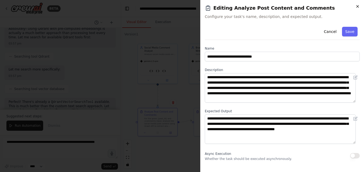
click at [358, 5] on icon "button" at bounding box center [358, 6] width 4 height 4
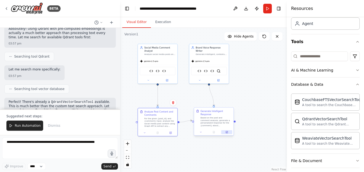
click at [227, 131] on icon at bounding box center [227, 132] width 2 height 2
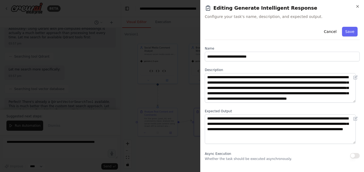
scroll to position [5, 0]
click at [356, 6] on icon "button" at bounding box center [358, 6] width 4 height 4
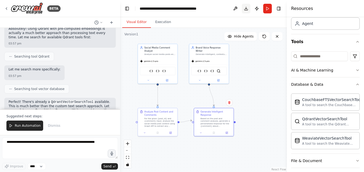
click at [247, 10] on button "Download" at bounding box center [246, 9] width 9 height 10
click at [201, 69] on img at bounding box center [200, 71] width 4 height 4
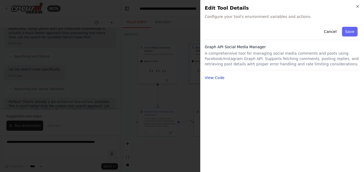
click at [208, 77] on button "View Code" at bounding box center [215, 77] width 20 height 5
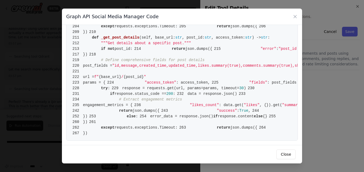
scroll to position [691, 0]
